Goal: Navigation & Orientation: Find specific page/section

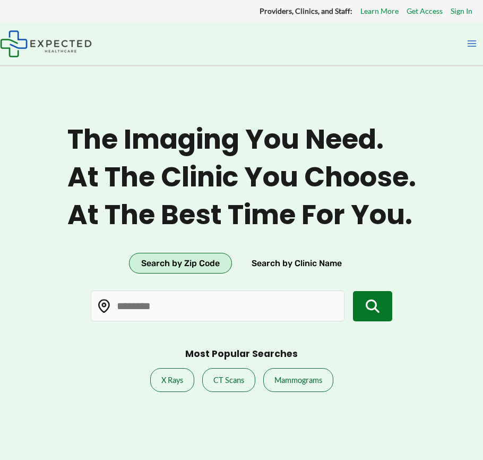
type input "*****"
